Goal: Transaction & Acquisition: Obtain resource

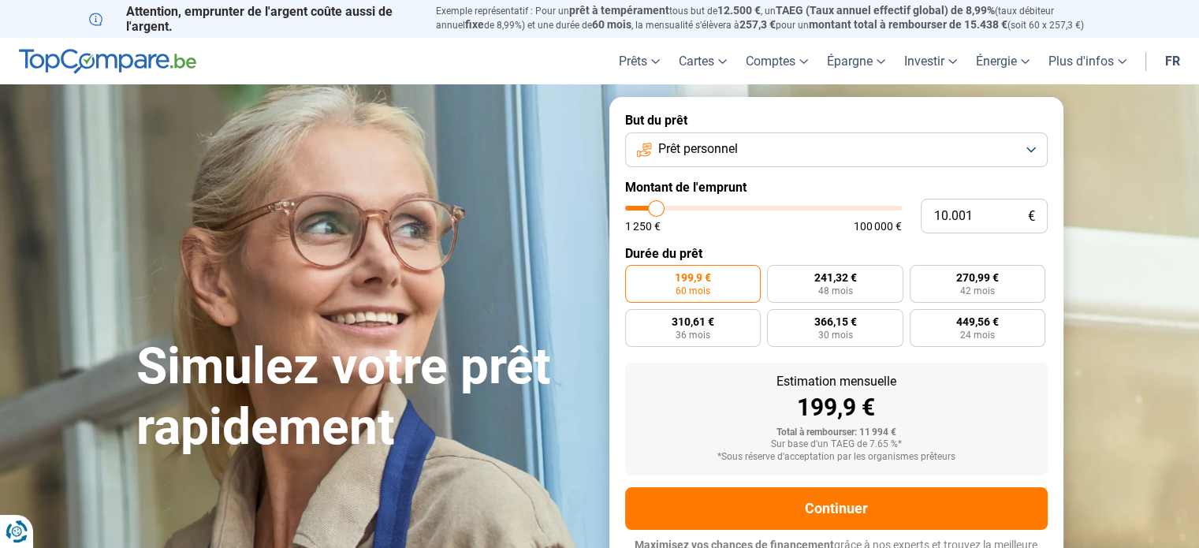
click at [1031, 142] on button "Prêt personnel" at bounding box center [836, 149] width 423 height 35
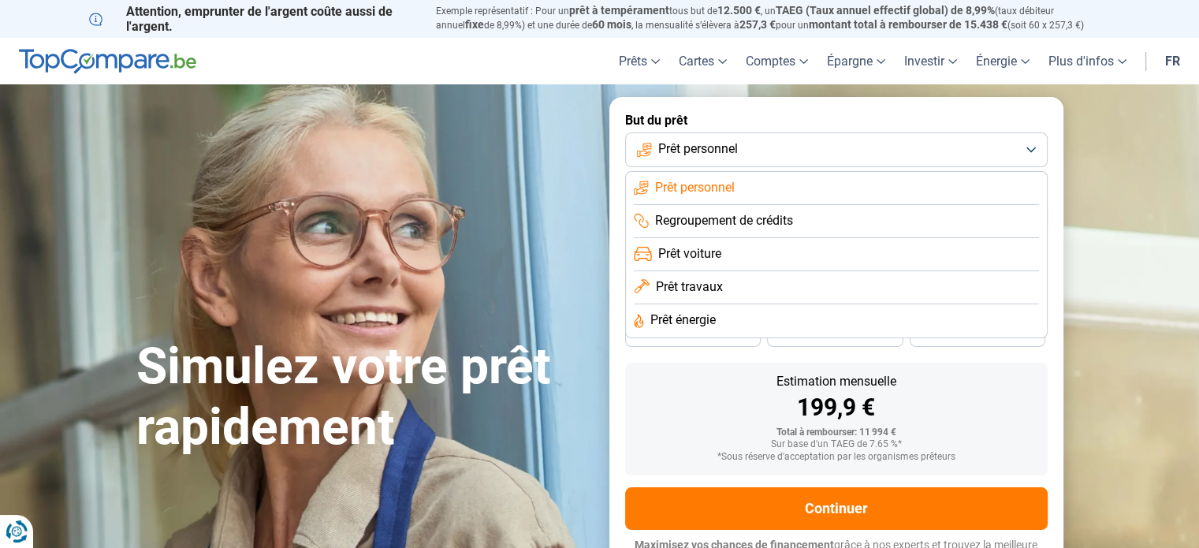
click at [804, 271] on li "Prêt voiture" at bounding box center [836, 287] width 405 height 33
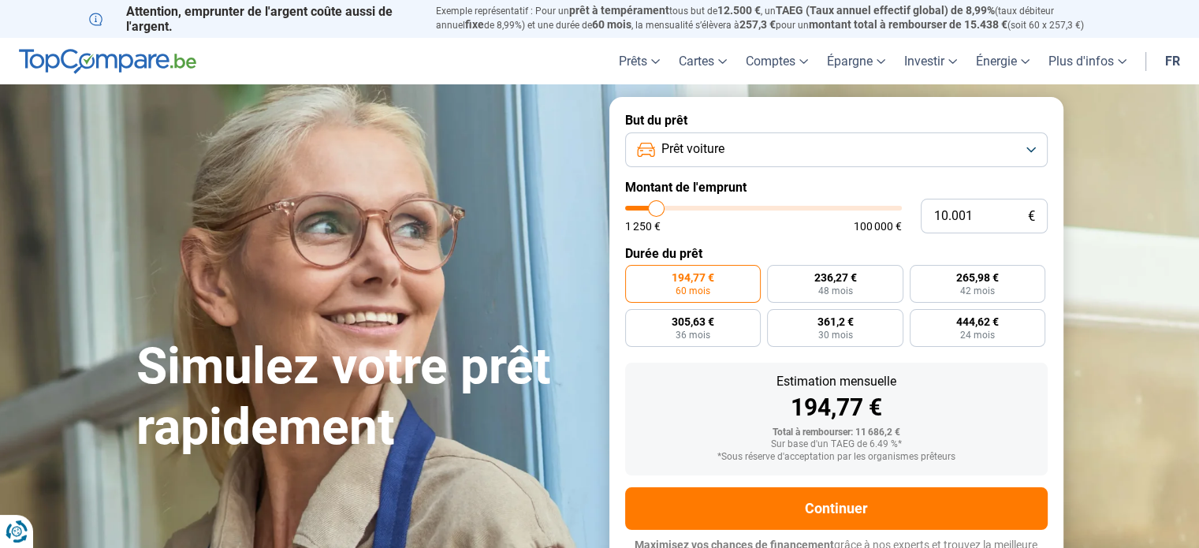
scroll to position [21, 0]
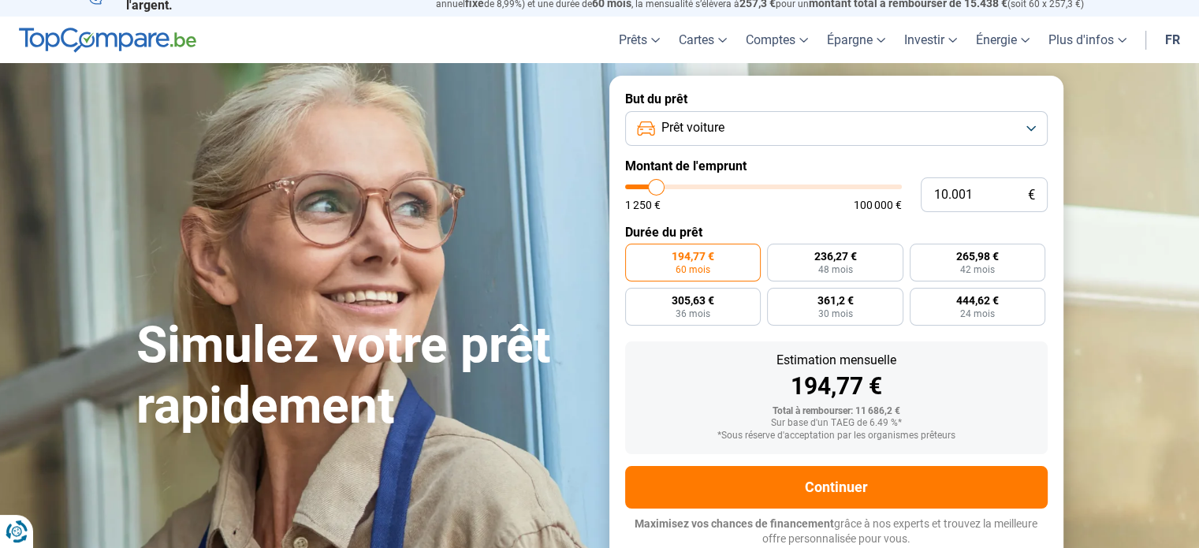
click at [1034, 121] on button "Prêt voiture" at bounding box center [836, 128] width 423 height 35
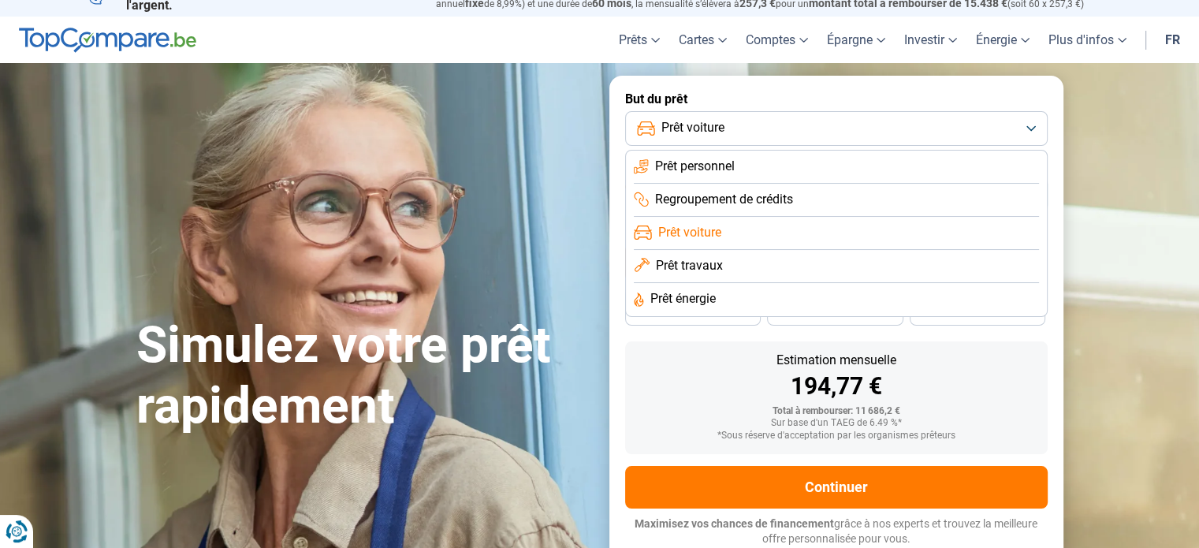
click at [760, 232] on li "Prêt voiture" at bounding box center [836, 233] width 405 height 33
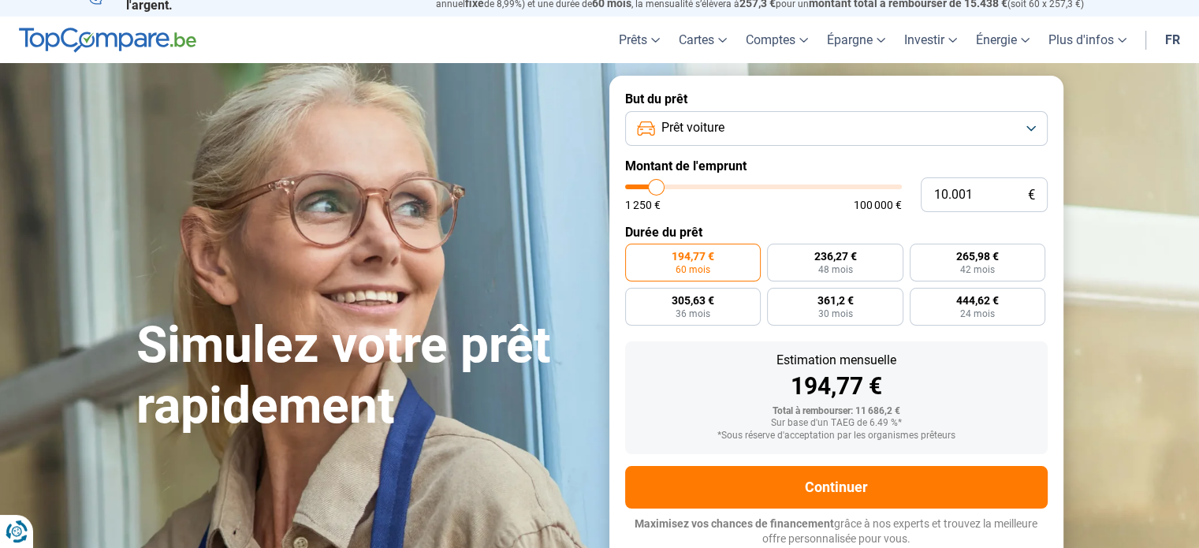
type input "10.750"
type input "10750"
type input "11.250"
type input "11250"
type input "12.250"
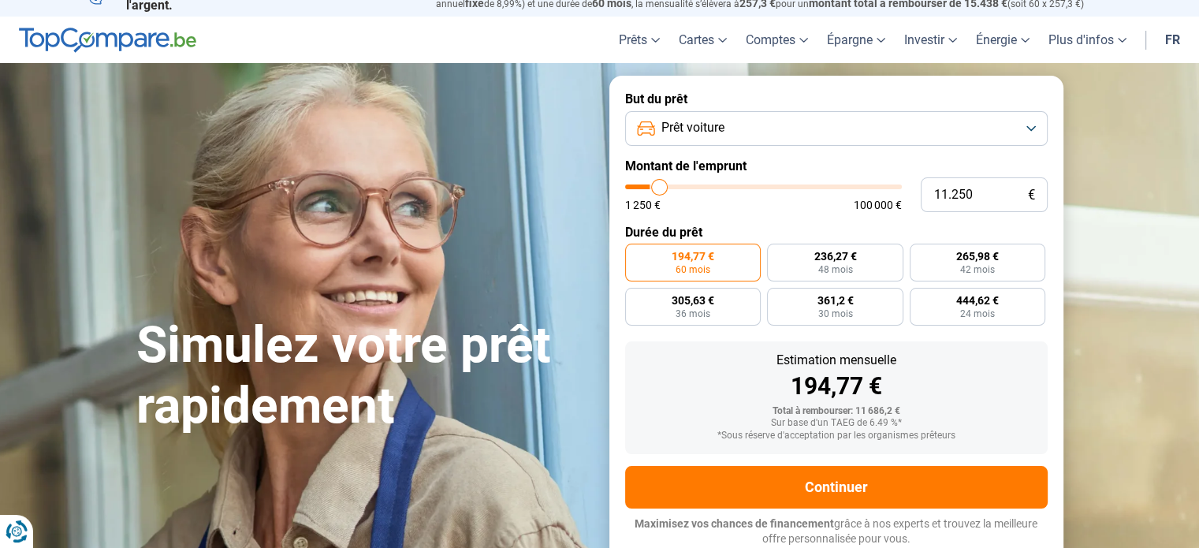
type input "12250"
type input "13.500"
type input "13500"
type input "15.500"
type input "15500"
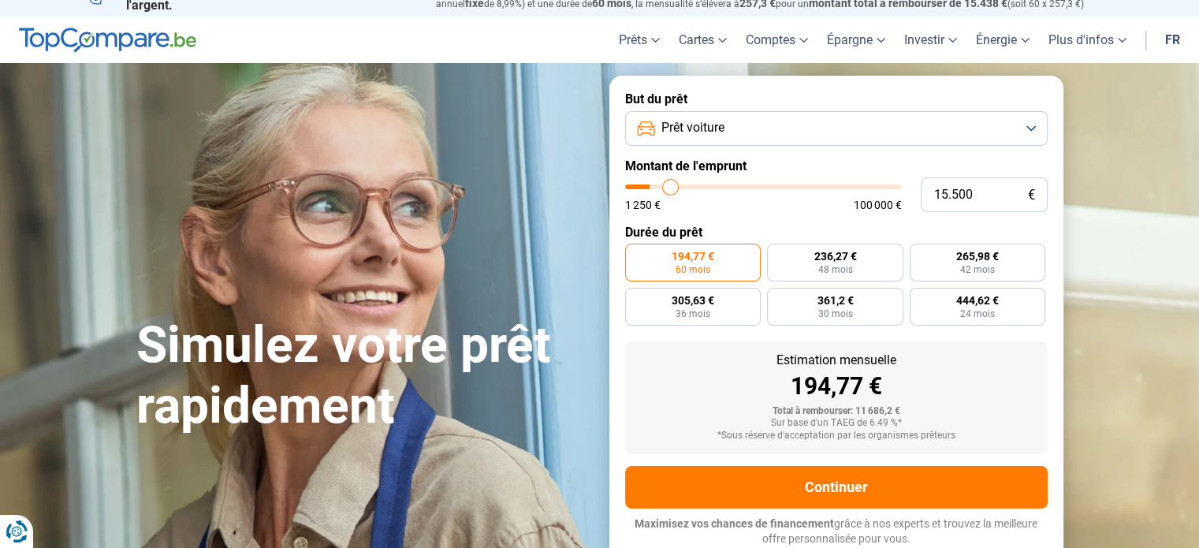
type input "16.750"
type input "16750"
type input "18.250"
type input "18250"
type input "19.250"
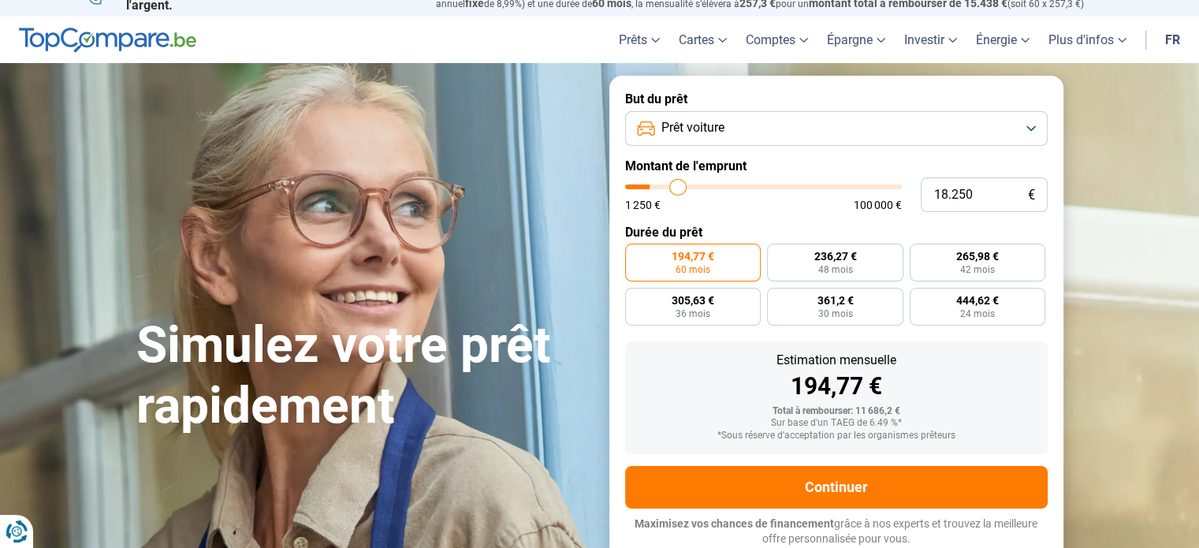
type input "19250"
type input "20.500"
type input "20500"
type input "22.000"
type input "22000"
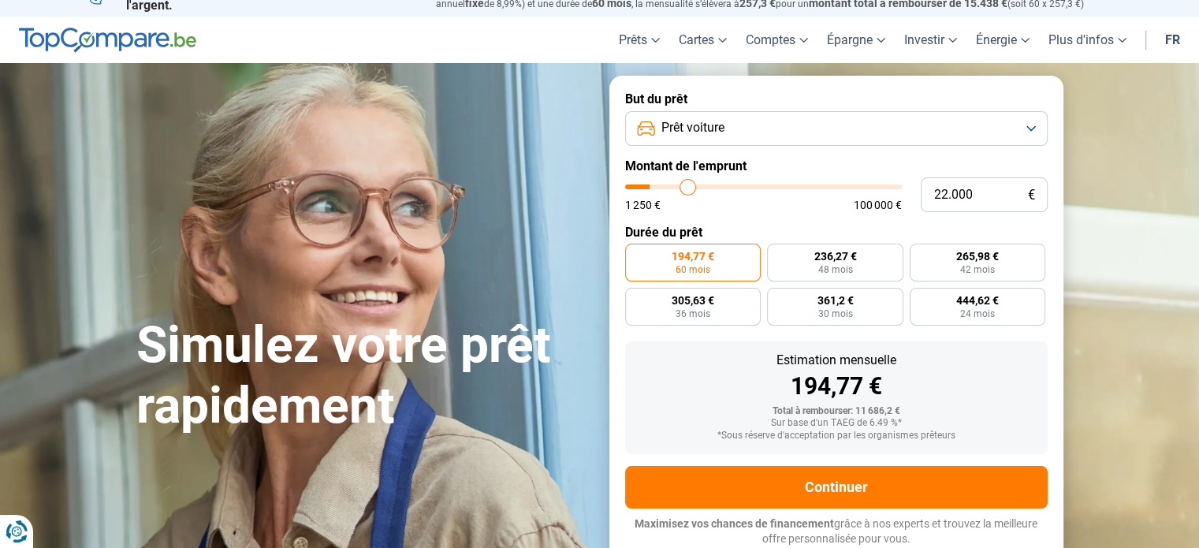
type input "23.750"
type input "23750"
type input "25.000"
type input "25000"
type input "26.750"
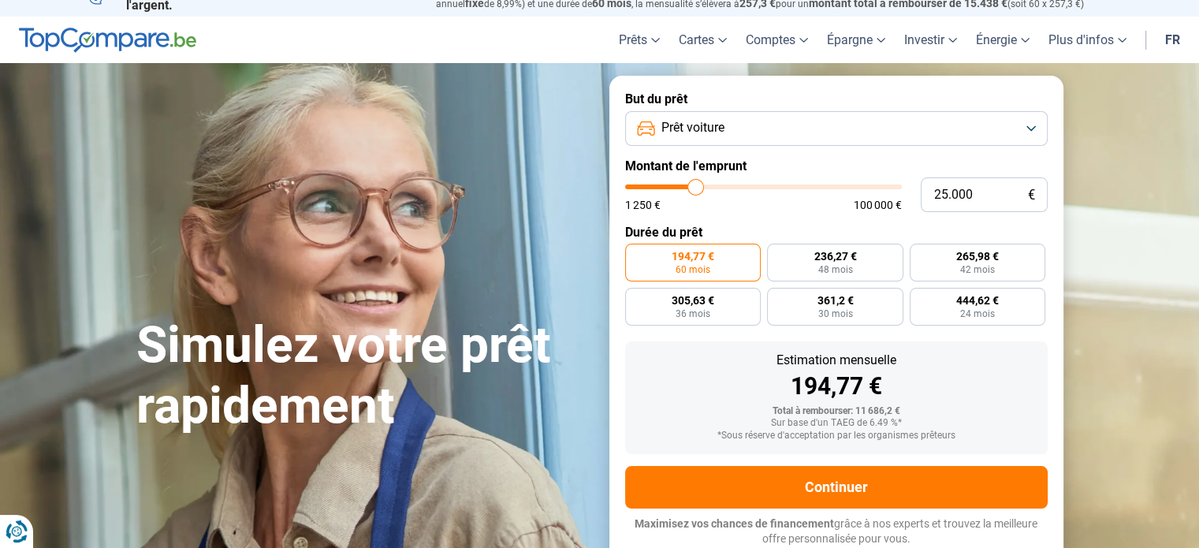
type input "26750"
type input "28.500"
type input "28500"
type input "30.250"
type input "30250"
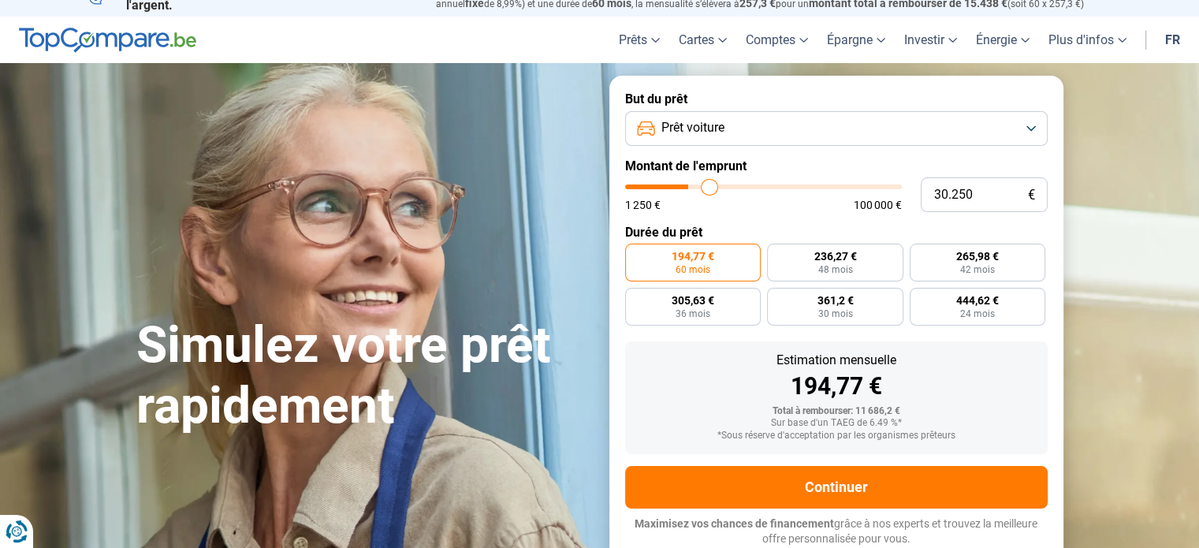
type input "31.500"
type input "31500"
type input "32.250"
type input "32250"
type input "33.750"
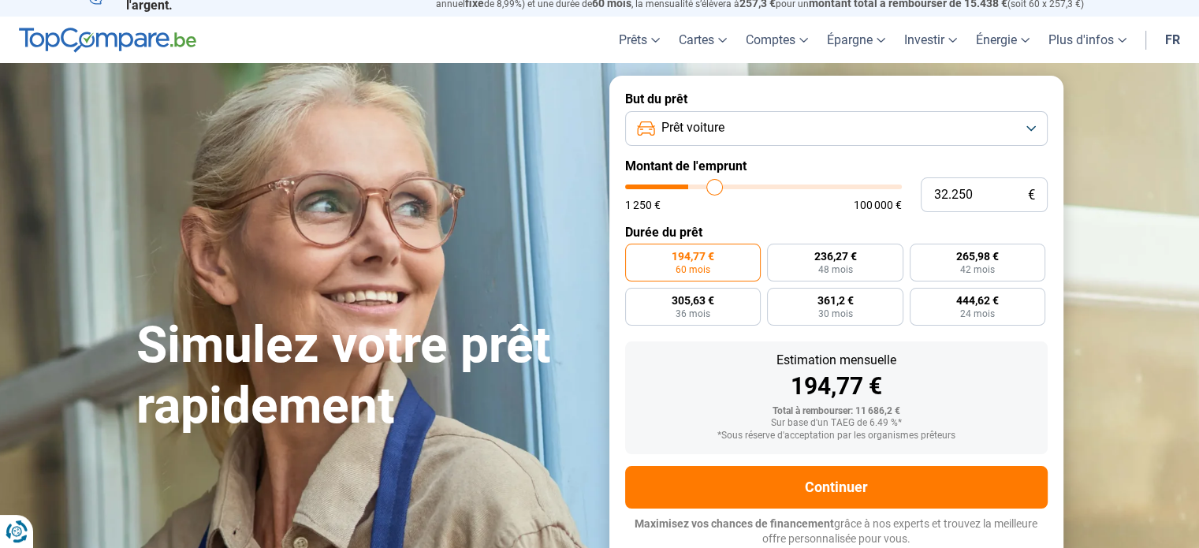
type input "33750"
type input "34.750"
type input "34750"
type input "36.000"
type input "36000"
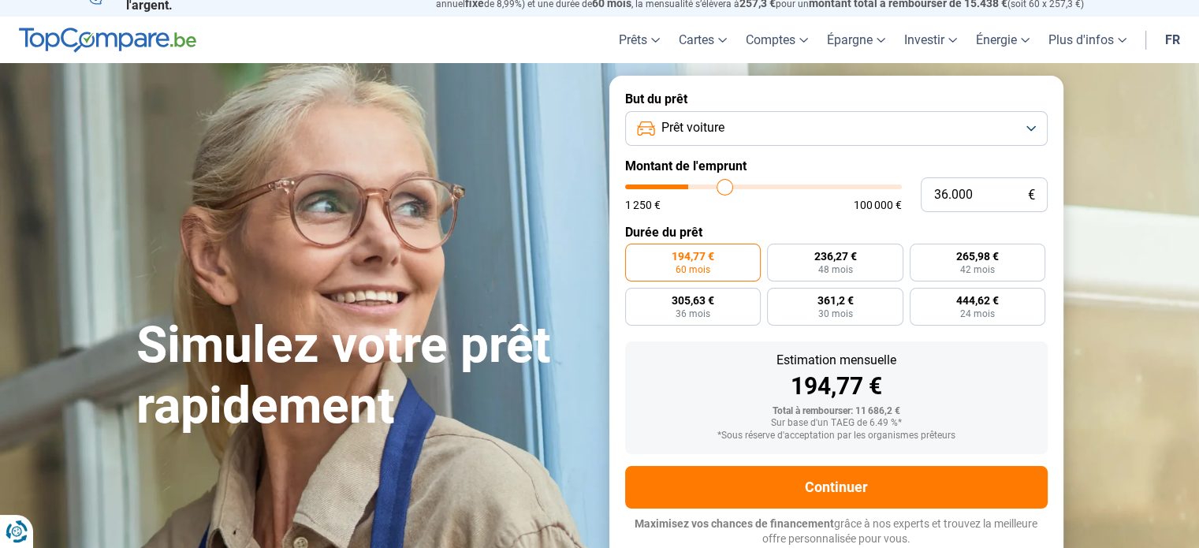
type input "37.250"
type input "37250"
type input "38.250"
type input "38250"
type input "39.750"
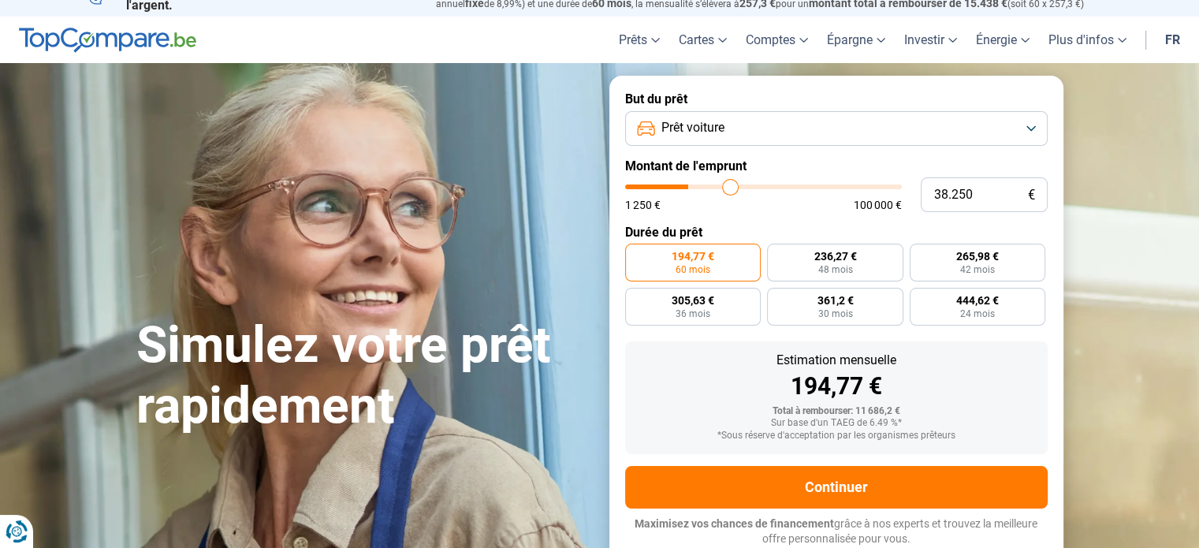
type input "39750"
type input "41.000"
type input "41000"
type input "43.000"
type input "43000"
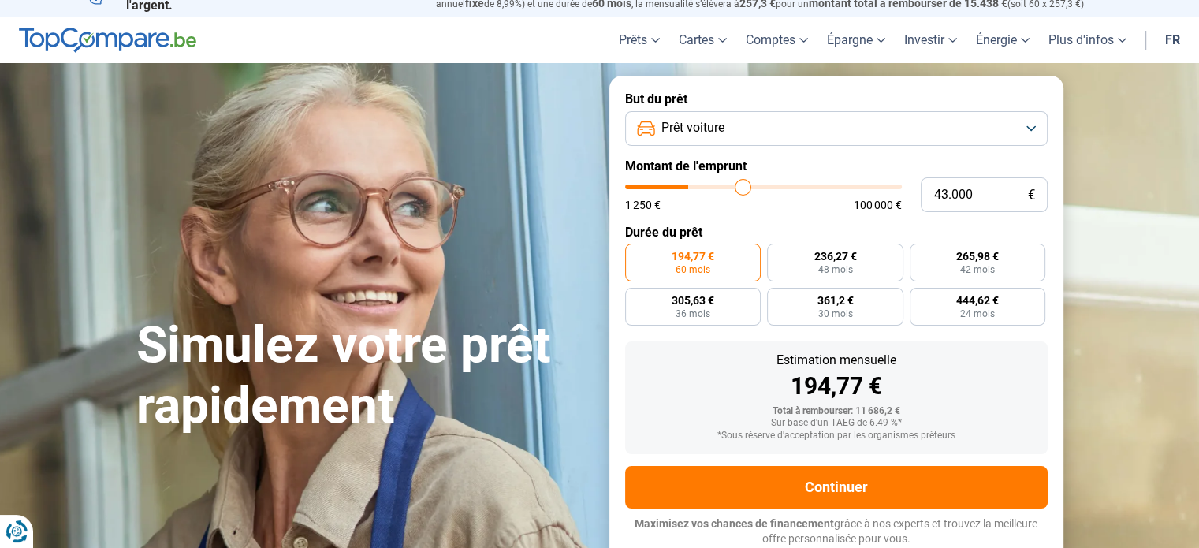
type input "44.250"
type input "44250"
type input "45.500"
type input "45500"
type input "46.500"
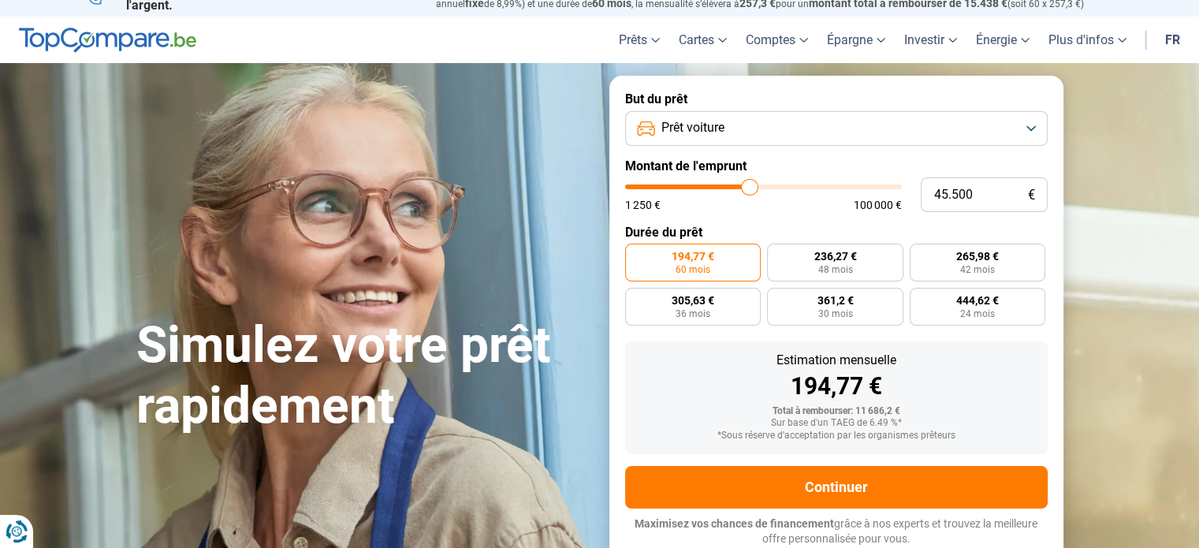
type input "46500"
type input "47.250"
type input "47250"
type input "48.000"
type input "48000"
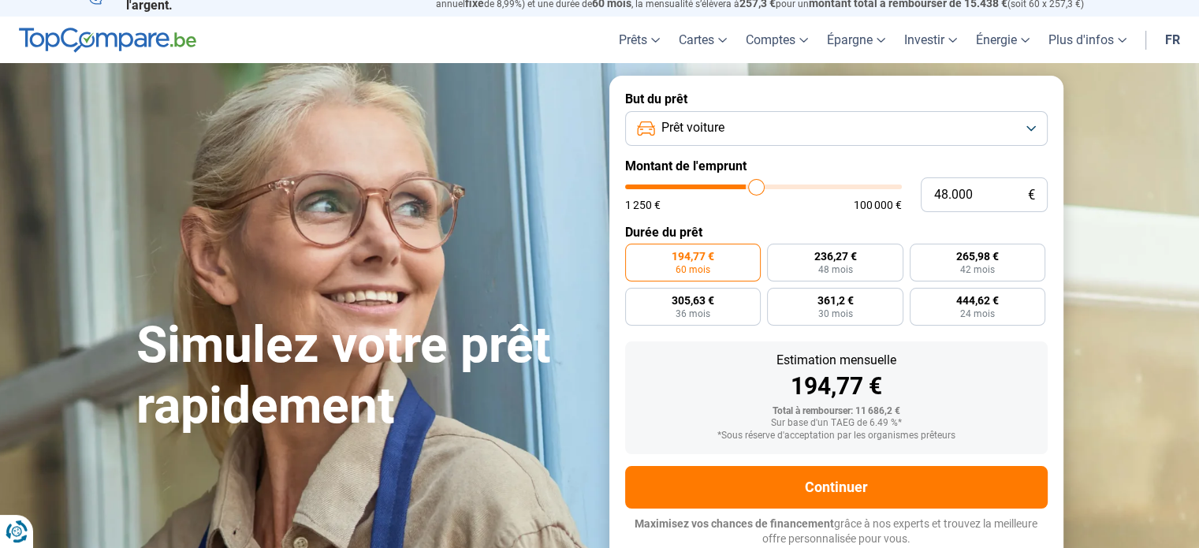
type input "48.250"
type input "48250"
type input "48.500"
type input "48500"
type input "48.750"
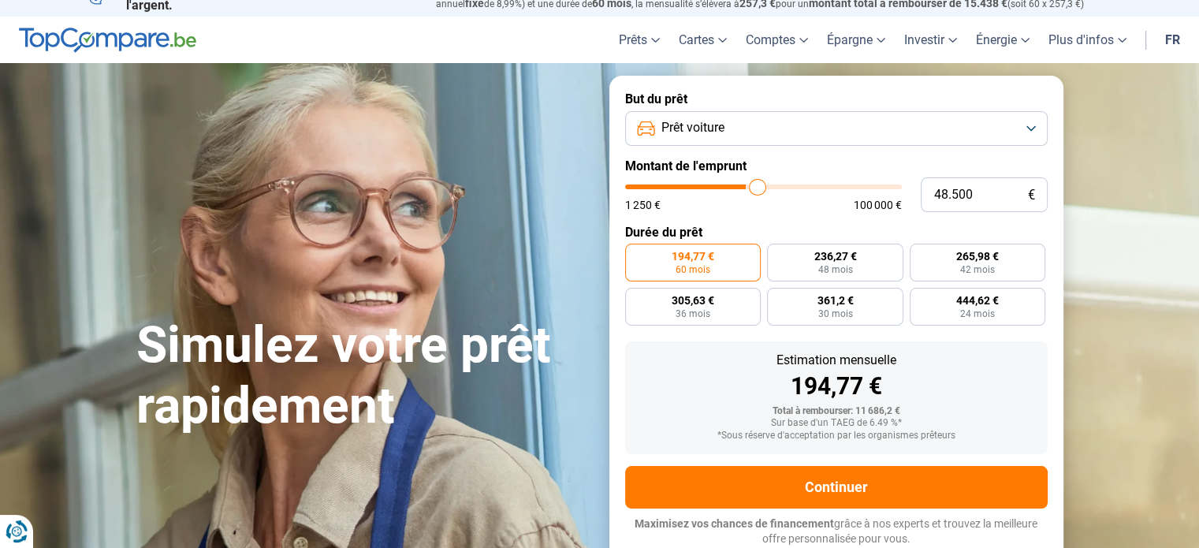
type input "48750"
type input "49.250"
type input "49250"
type input "49.500"
type input "49500"
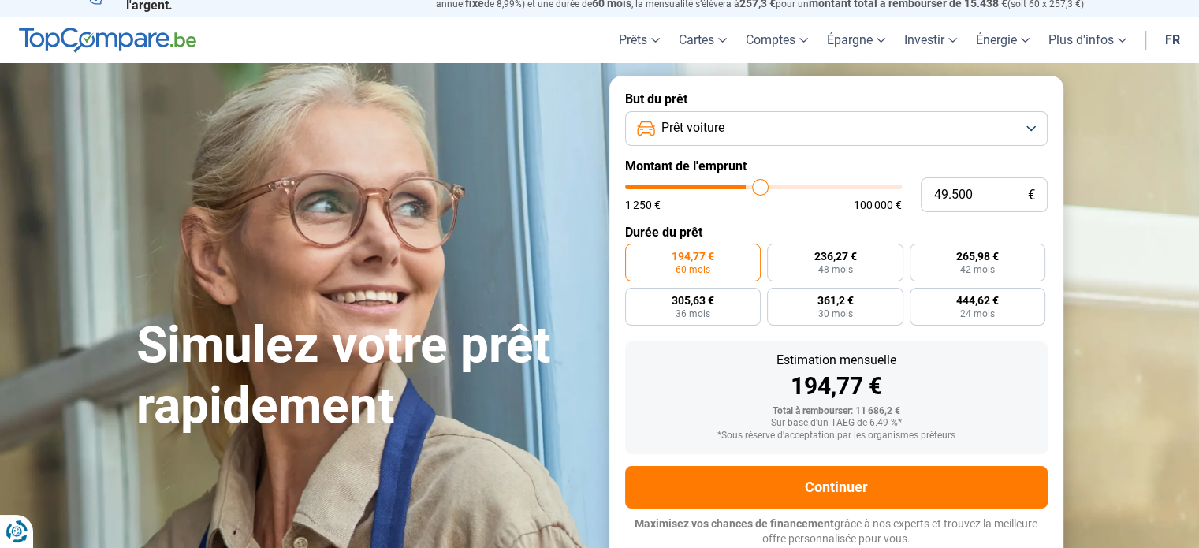
type input "49.750"
drag, startPoint x: 658, startPoint y: 185, endPoint x: 760, endPoint y: 184, distance: 102.5
type input "49750"
click at [760, 184] on input "range" at bounding box center [763, 186] width 277 height 5
radio input "false"
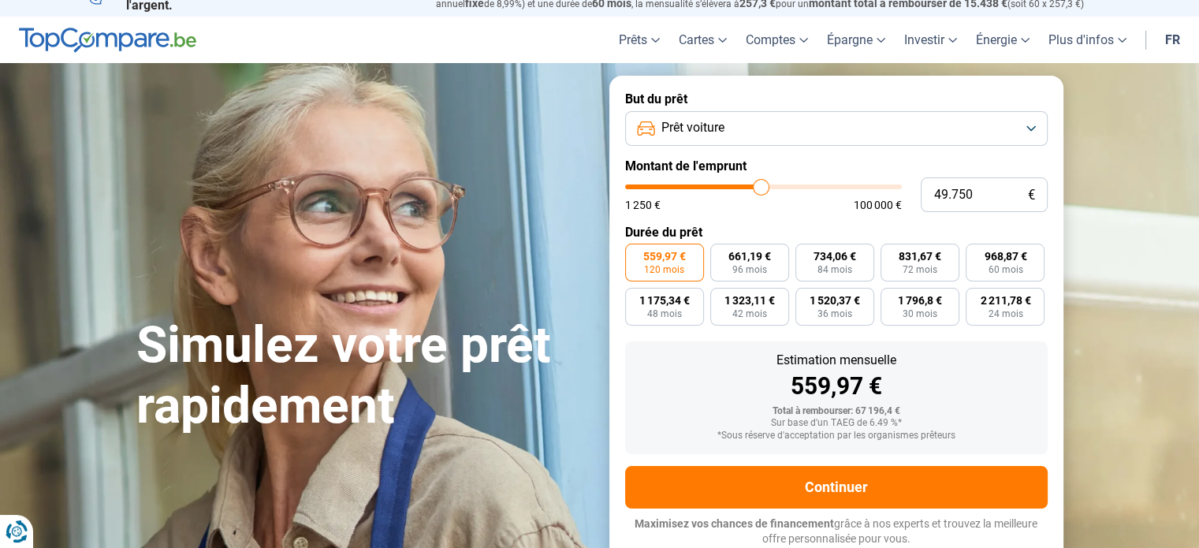
type input "49.500"
type input "49500"
type input "49.250"
type input "49250"
type input "48.750"
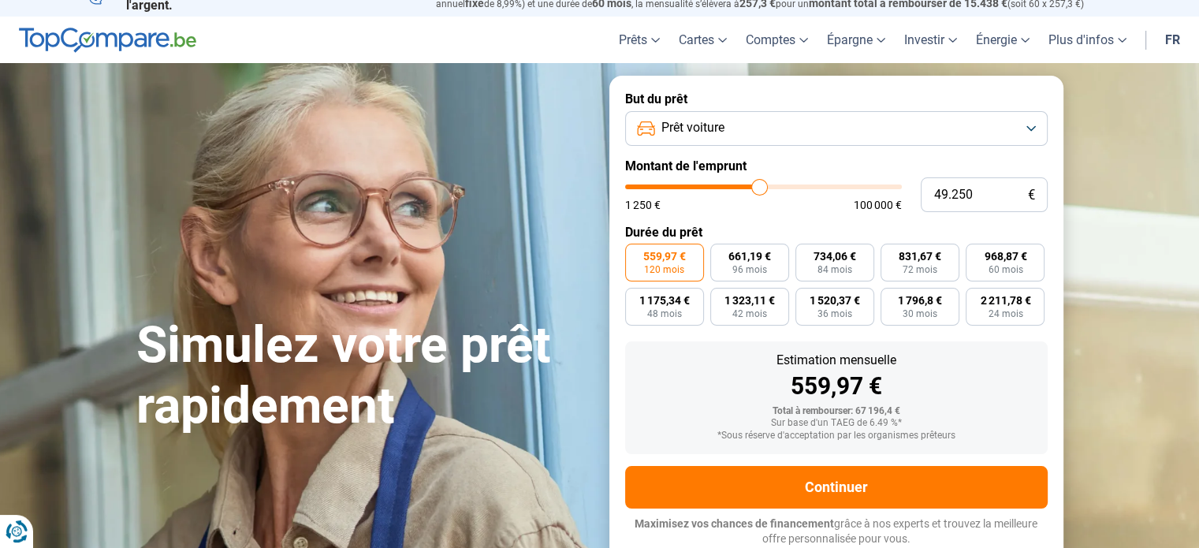
type input "48750"
type input "48.500"
type input "48500"
type input "48.250"
type input "48250"
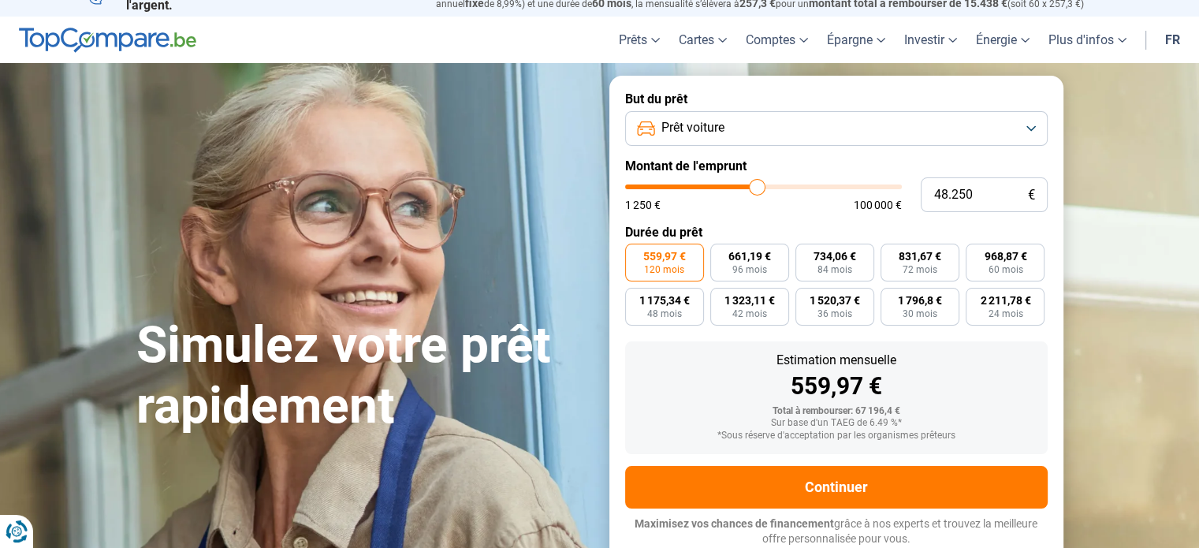
type input "47.500"
type input "47500"
type input "47.250"
type input "47250"
type input "47.000"
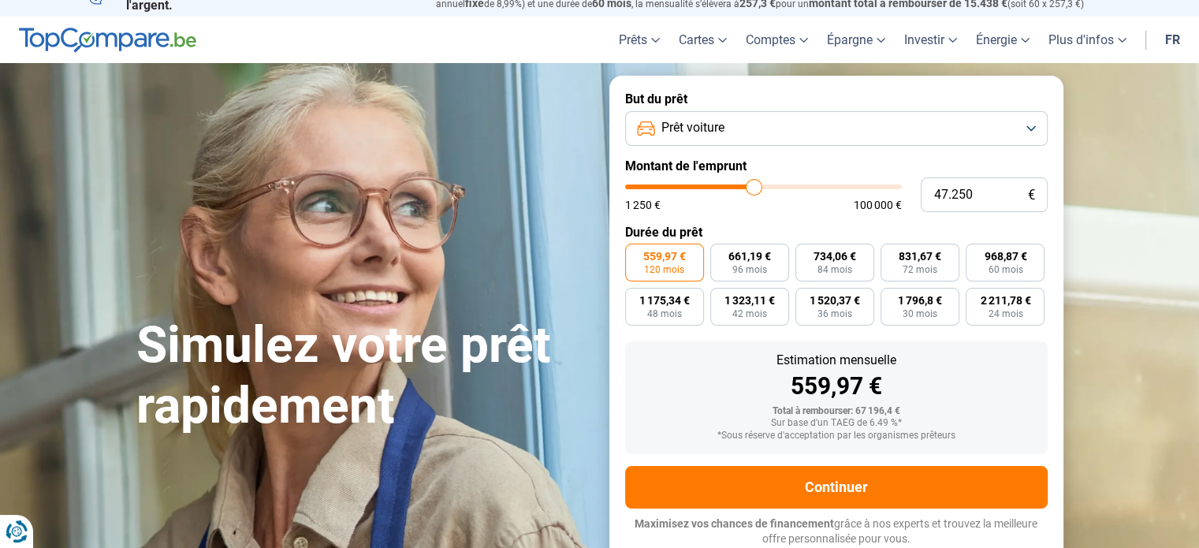
type input "47000"
type input "46.500"
type input "46500"
type input "46.250"
type input "46250"
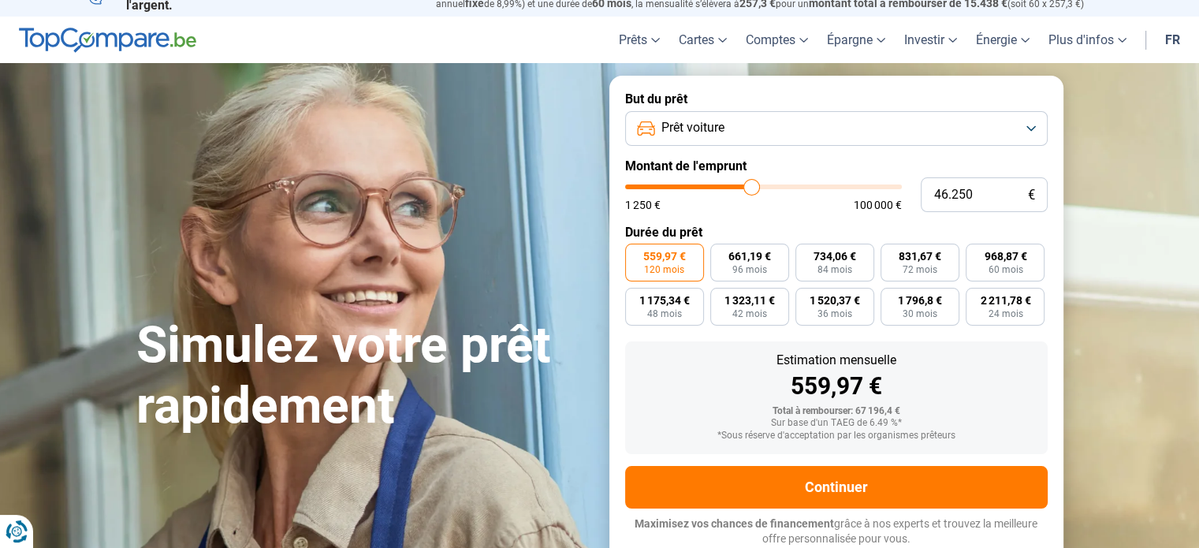
type input "45.750"
type input "45750"
type input "45.250"
type input "45250"
type input "45.000"
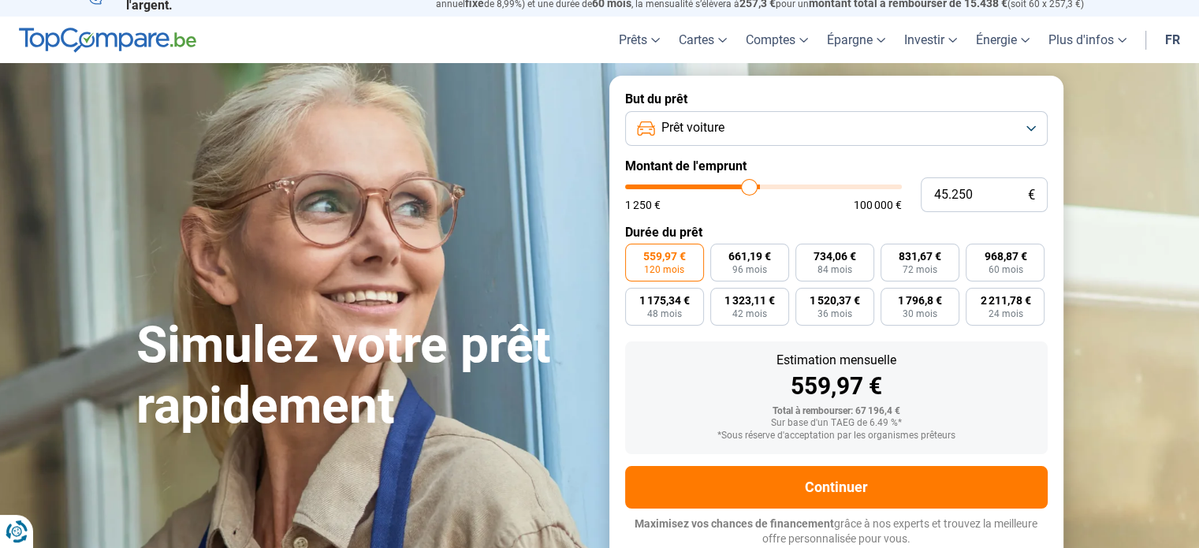
type input "45000"
type input "44.750"
type input "44750"
type input "44.500"
type input "44500"
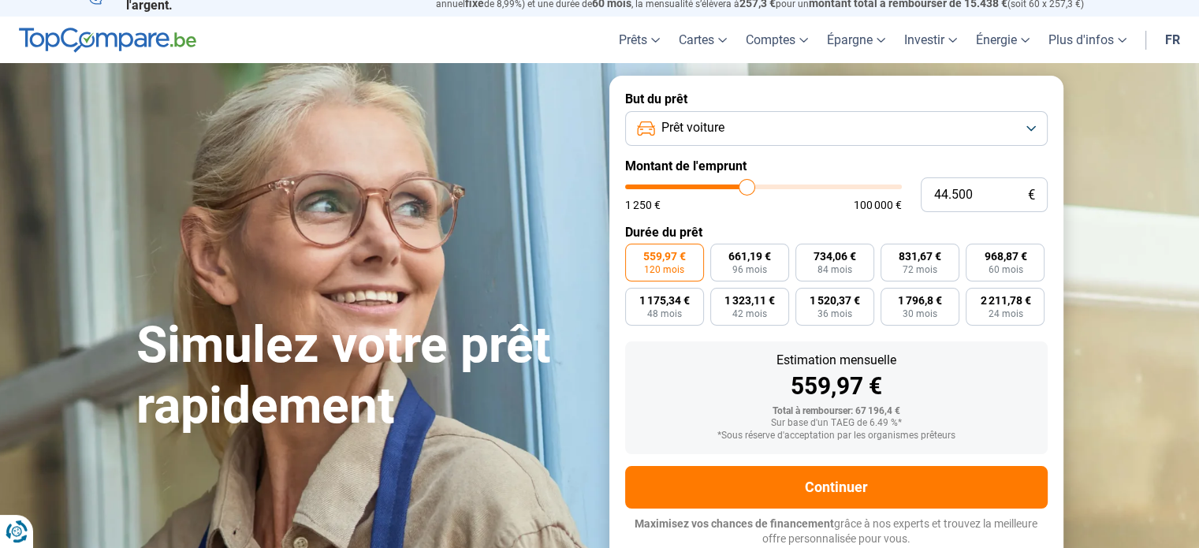
type input "44.000"
type input "44000"
type input "43.500"
type input "43500"
type input "43.250"
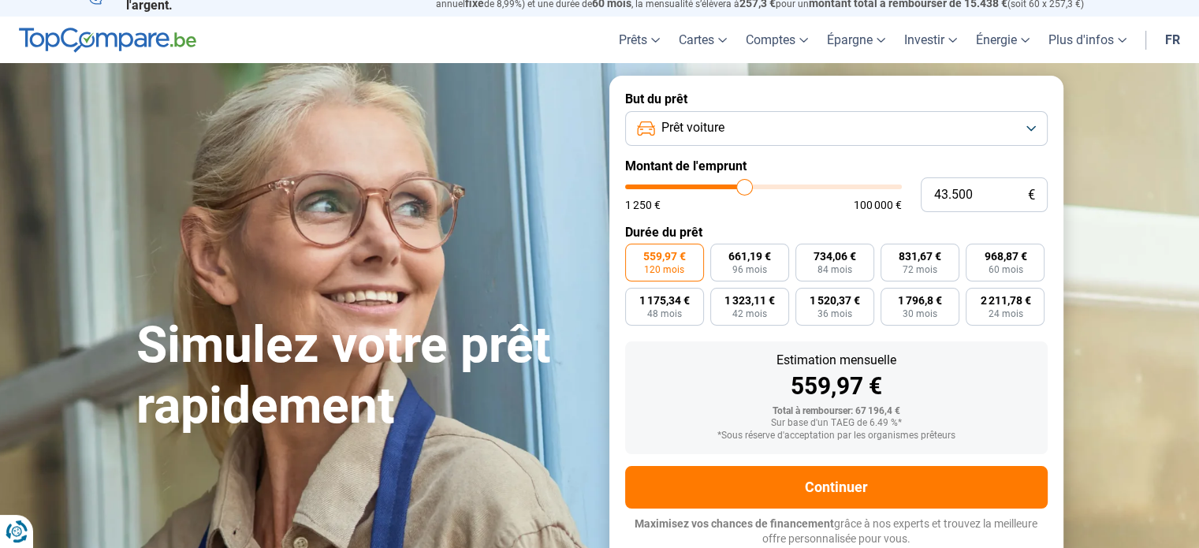
type input "43250"
type input "42.750"
type input "42750"
type input "42.500"
type input "42500"
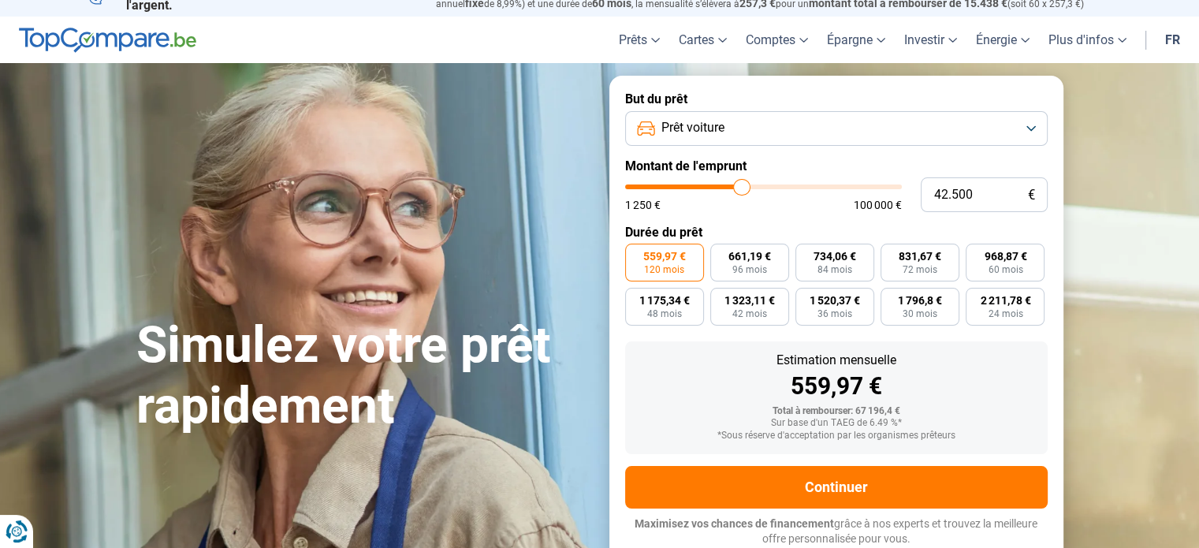
type input "42.000"
type input "42000"
type input "41.500"
type input "41500"
type input "41.250"
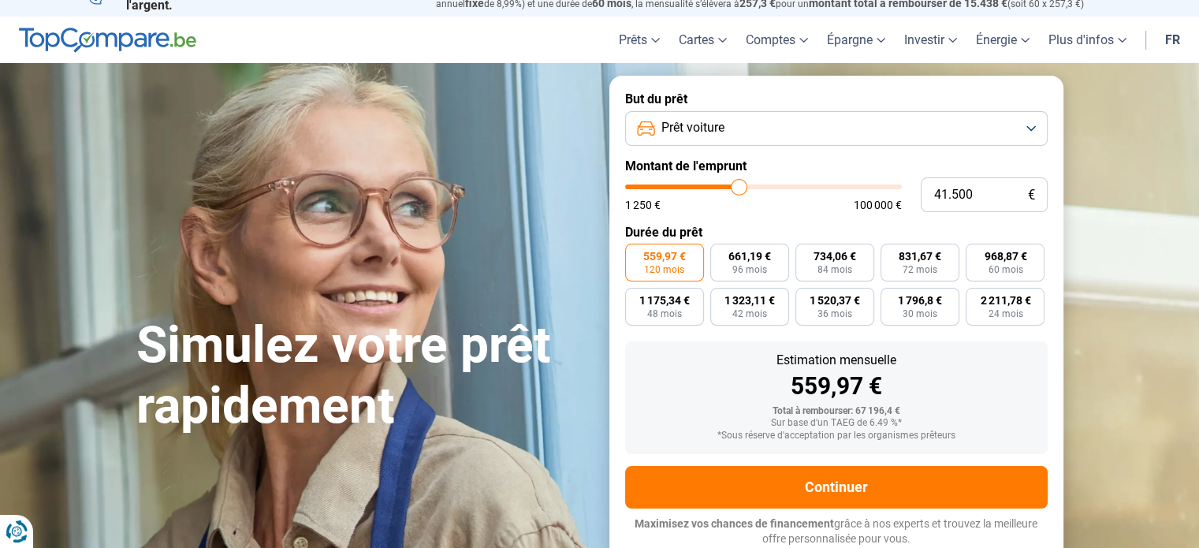
type input "41250"
type input "40.750"
type input "40750"
type input "40.500"
type input "40500"
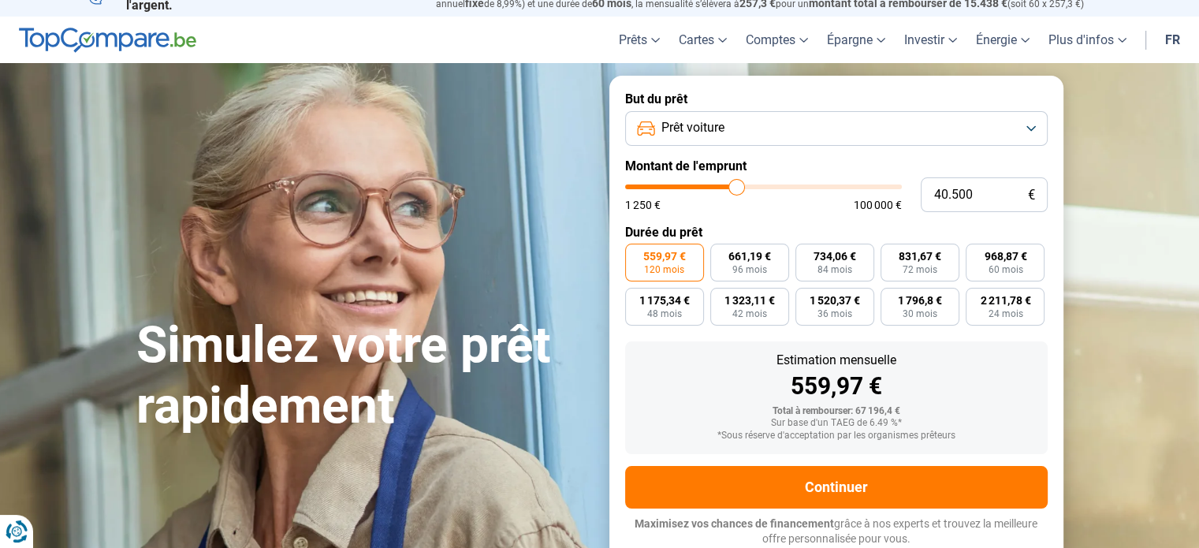
type input "40.250"
type input "40250"
type input "40.000"
type input "40000"
type input "39.750"
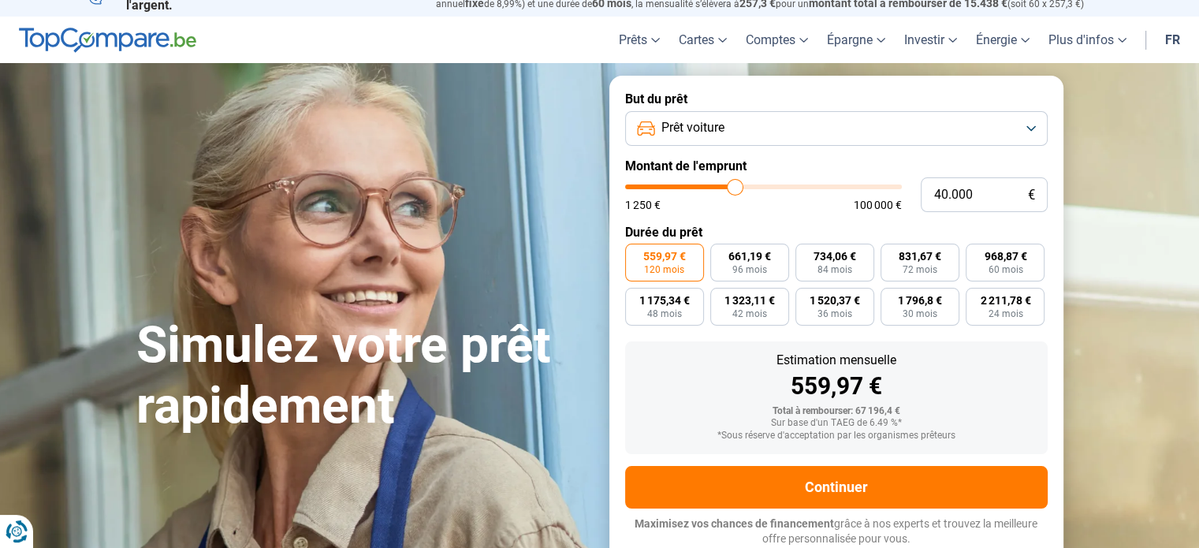
type input "39750"
type input "39.500"
type input "39500"
type input "39.250"
type input "39250"
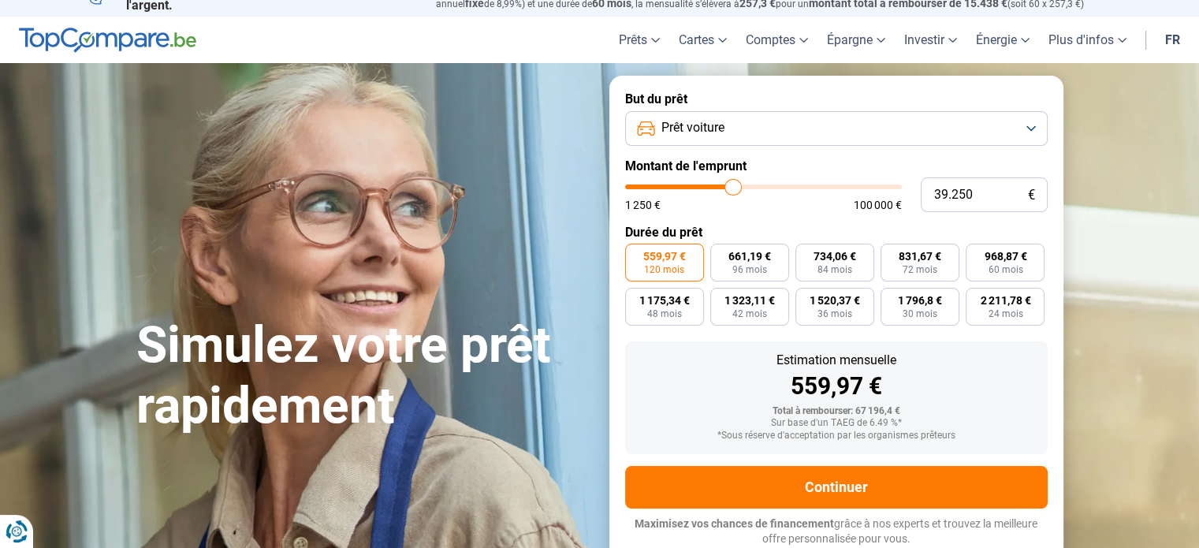
type input "39.000"
type input "39000"
type input "38.750"
type input "38750"
type input "38.500"
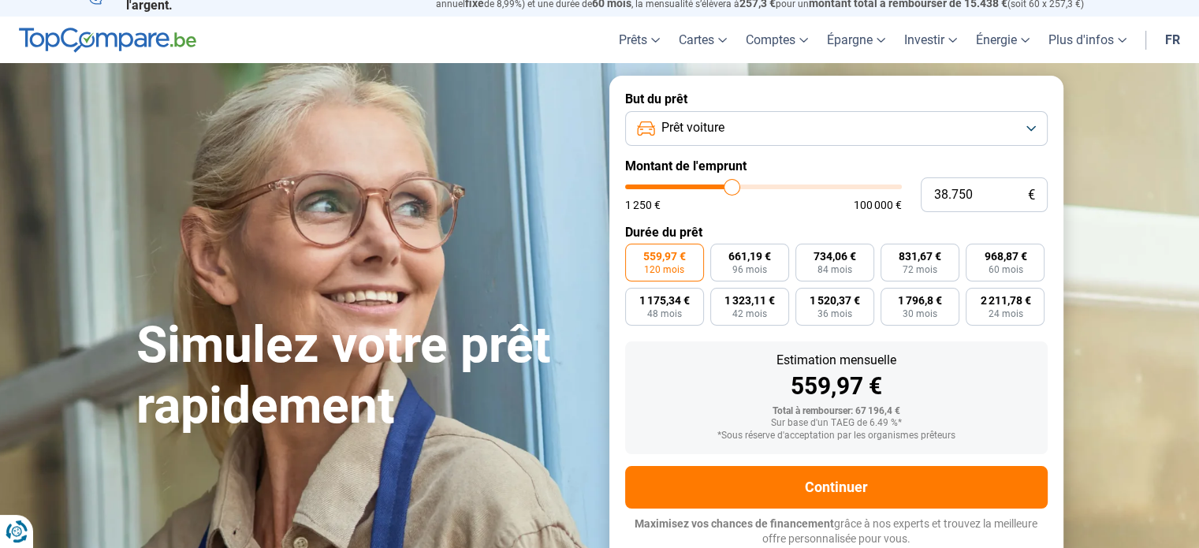
type input "38500"
type input "38.250"
type input "38250"
type input "38.000"
drag, startPoint x: 760, startPoint y: 184, endPoint x: 729, endPoint y: 183, distance: 30.8
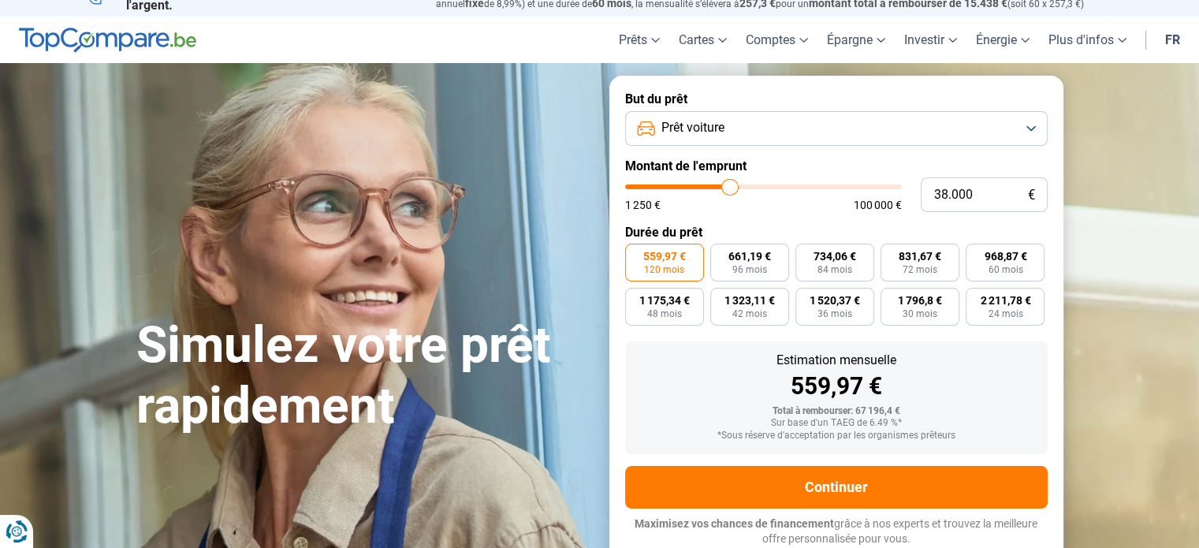
type input "38000"
click at [729, 184] on input "range" at bounding box center [763, 186] width 277 height 5
click at [659, 311] on span "48 mois" at bounding box center [664, 313] width 35 height 9
click at [635, 298] on input "897,75 € 48 mois" at bounding box center [630, 293] width 10 height 10
radio input "true"
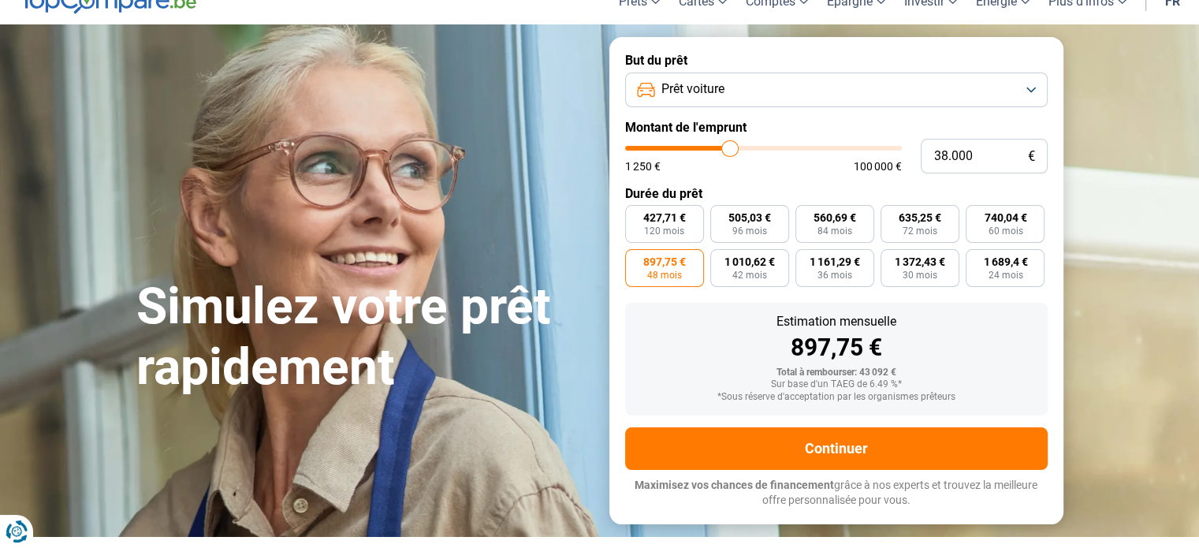
scroll to position [0, 0]
